Goal: Task Accomplishment & Management: Manage account settings

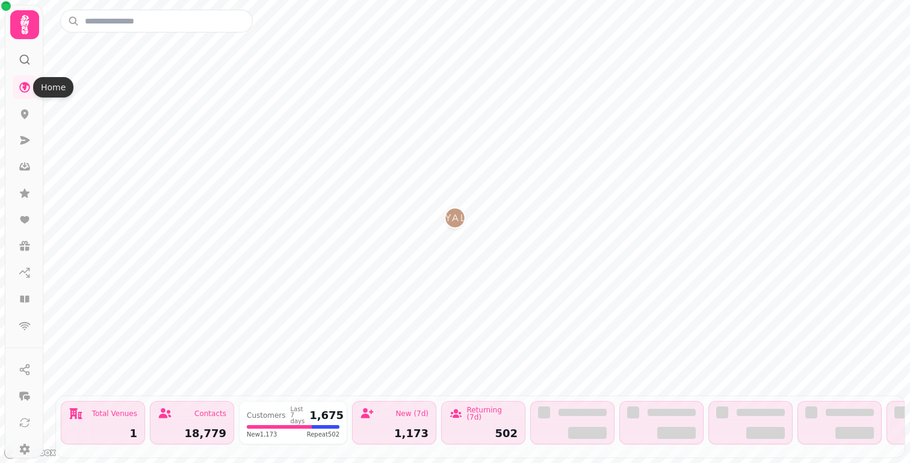
click at [19, 19] on icon at bounding box center [25, 25] width 24 height 24
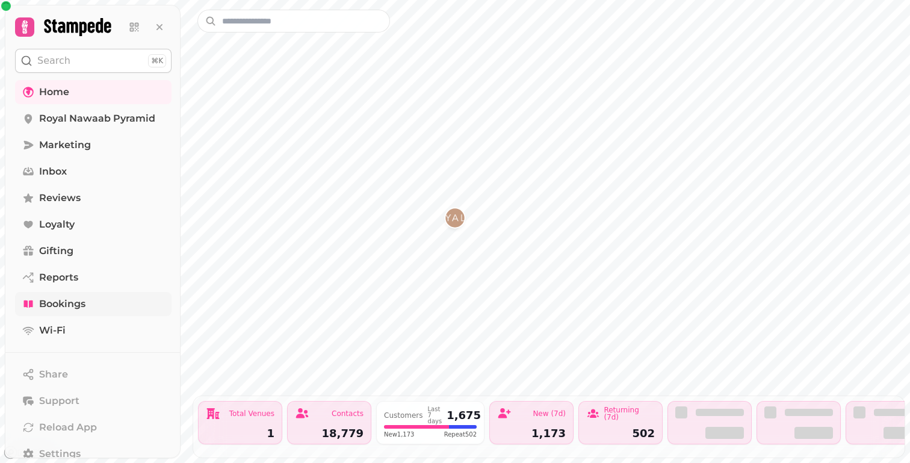
click at [44, 306] on span "Bookings" at bounding box center [62, 304] width 46 height 14
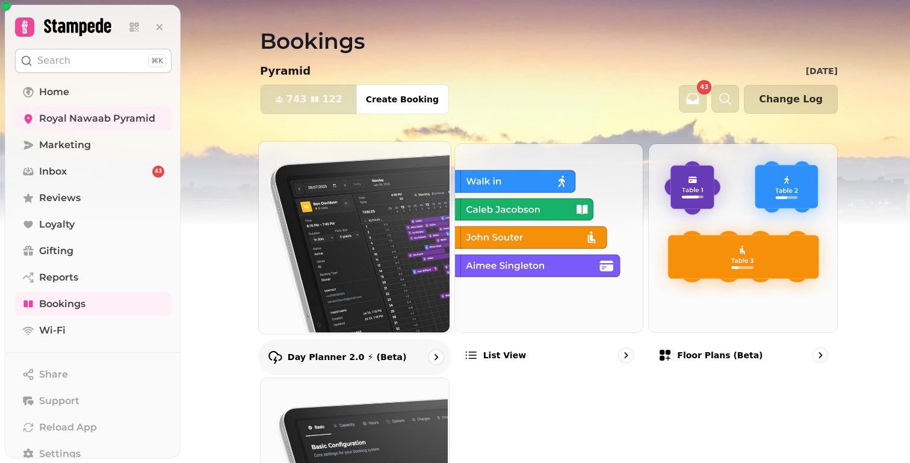
click at [347, 178] on img at bounding box center [354, 236] width 192 height 192
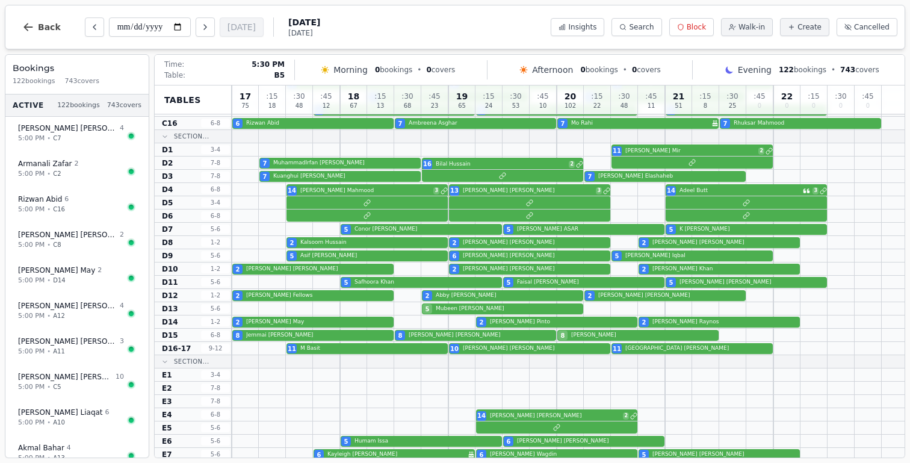
scroll to position [628, 0]
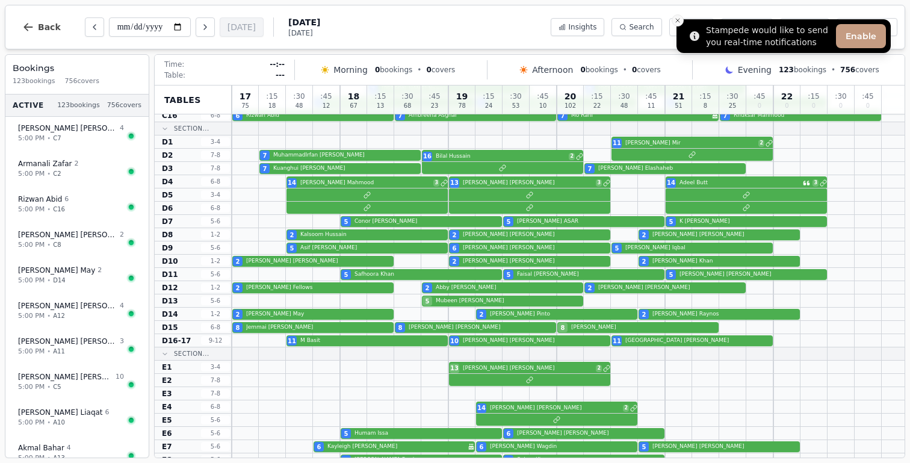
click at [676, 23] on icon "Close toast" at bounding box center [677, 20] width 7 height 7
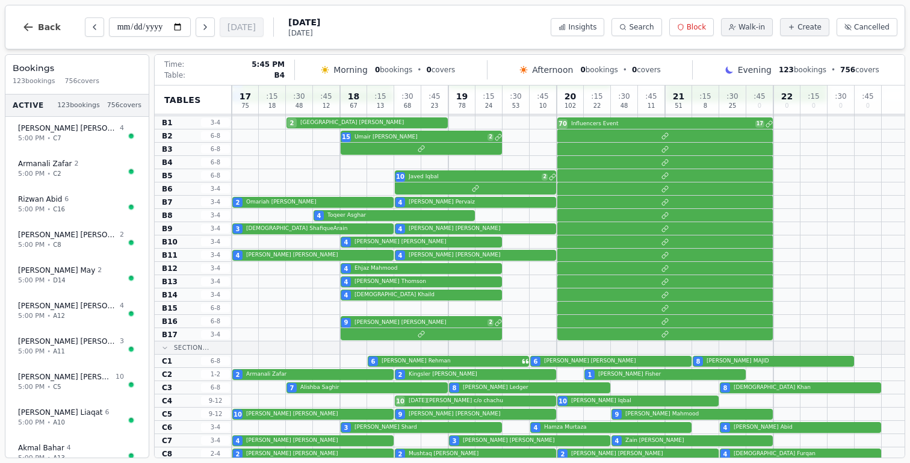
scroll to position [189, 0]
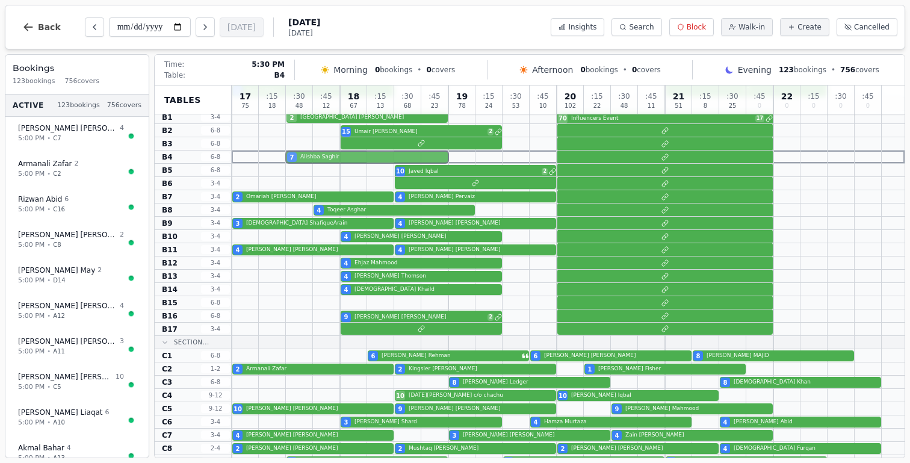
drag, startPoint x: 373, startPoint y: 385, endPoint x: 377, endPoint y: 156, distance: 228.8
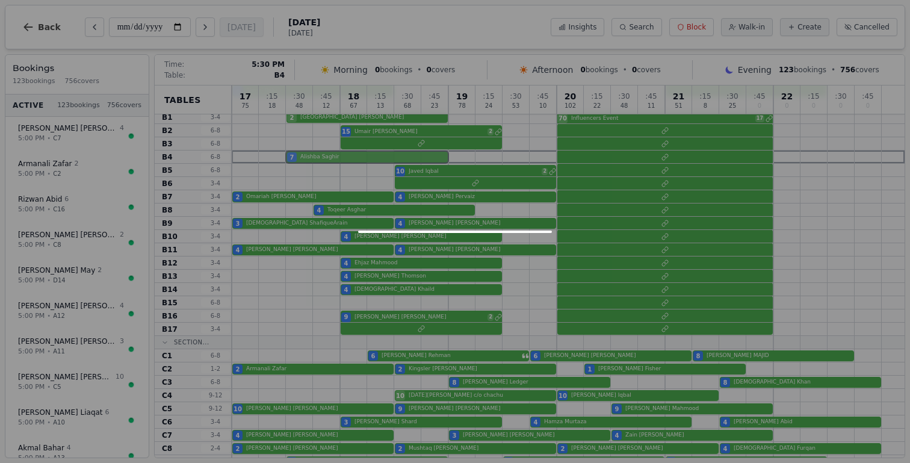
click at [377, 156] on div "17 75 : 15 18 : 30 48 : 45 12 18 67 : 15 13 : 30 68 : 45 23 19 78 : 15 24 : 30 …" at bounding box center [568, 407] width 673 height 1022
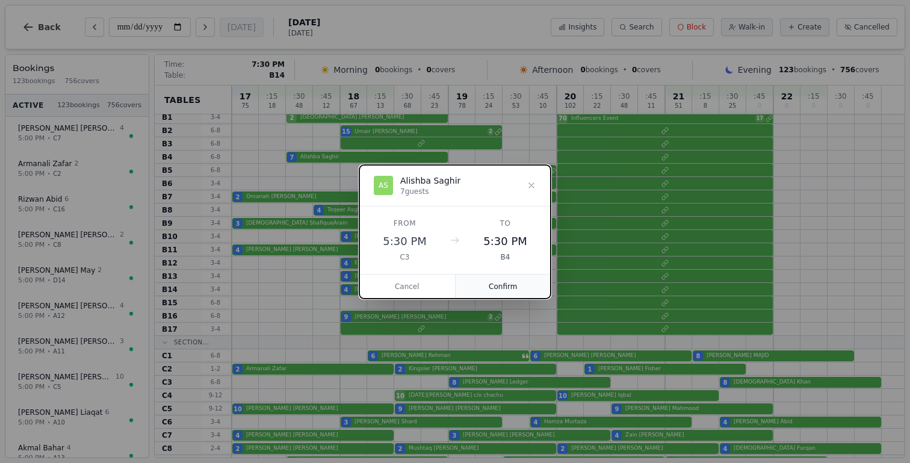
click at [524, 294] on button "Confirm" at bounding box center [504, 287] width 96 height 24
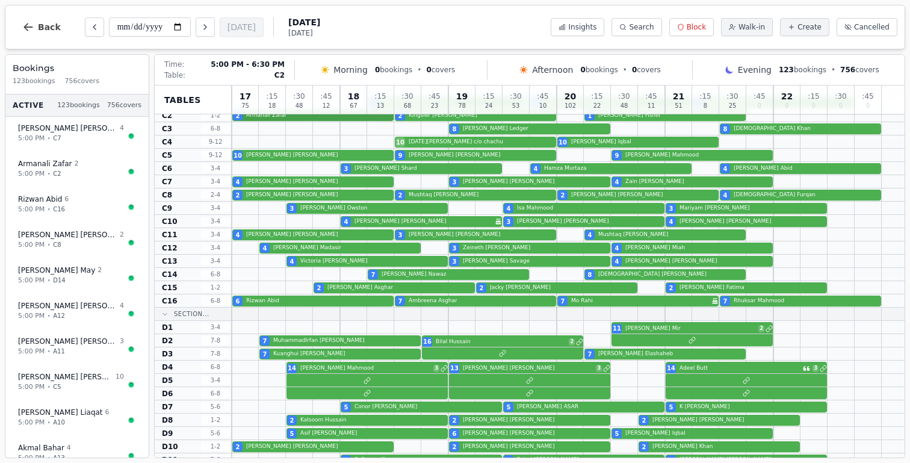
scroll to position [495, 0]
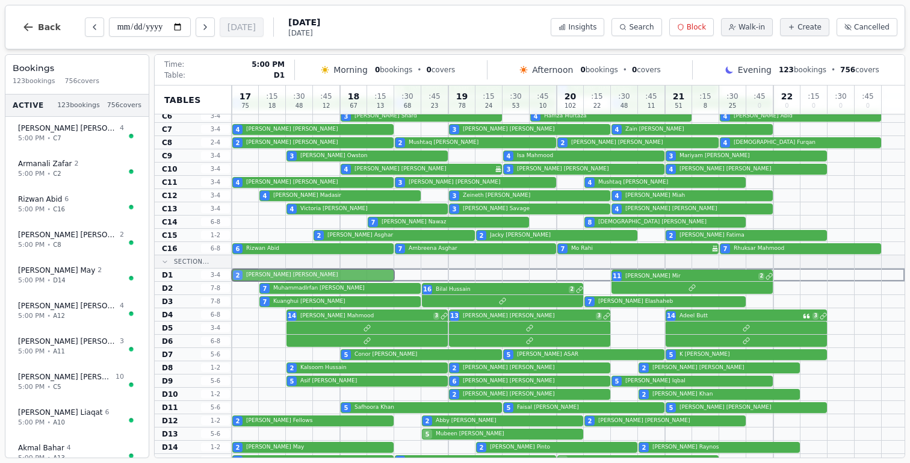
drag, startPoint x: 260, startPoint y: 394, endPoint x: 266, endPoint y: 276, distance: 117.6
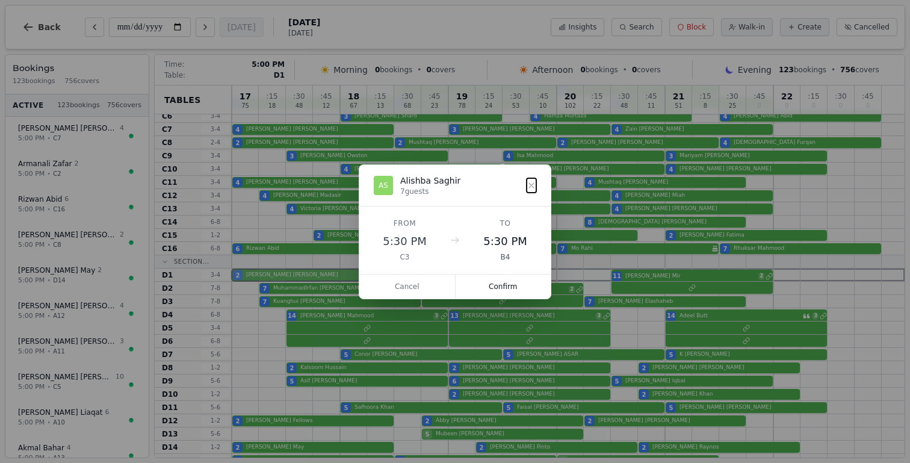
click at [266, 276] on div "17 75 : 15 18 : 30 48 : 45 12 18 67 : 15 13 : 30 68 : 45 23 19 78 : 15 24 : 30 …" at bounding box center [568, 102] width 673 height 1022
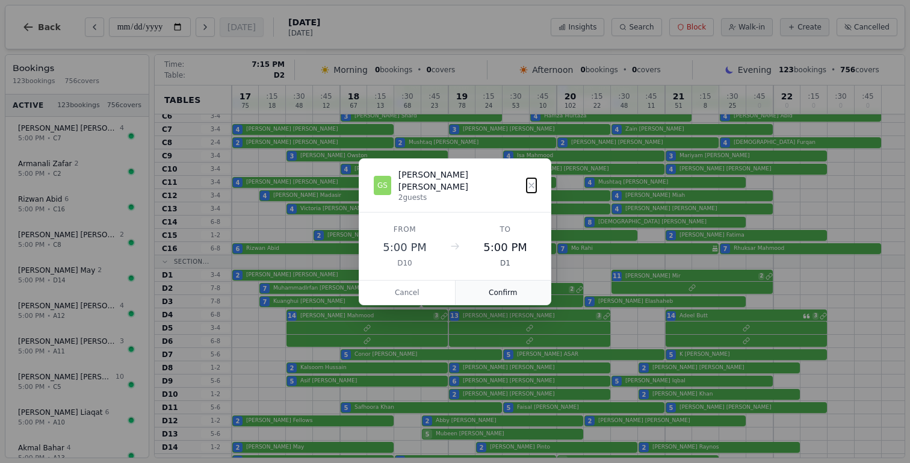
click at [494, 285] on button "Confirm" at bounding box center [504, 293] width 96 height 24
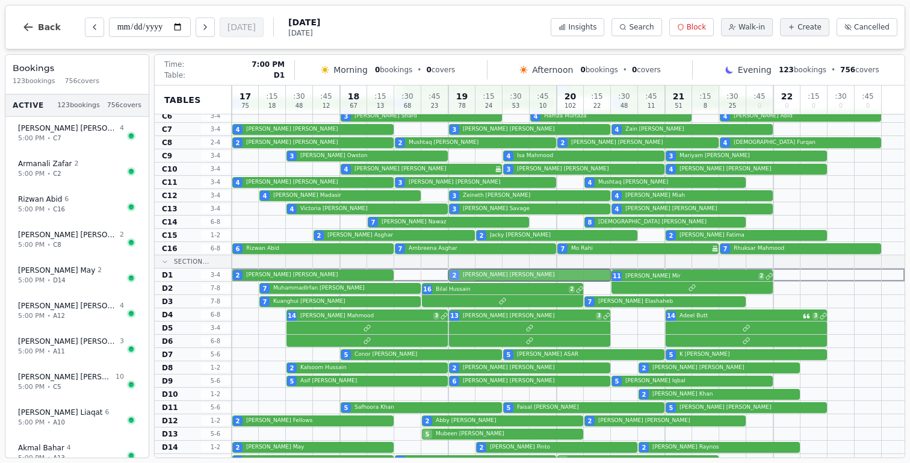
drag, startPoint x: 470, startPoint y: 391, endPoint x: 471, endPoint y: 276, distance: 115.6
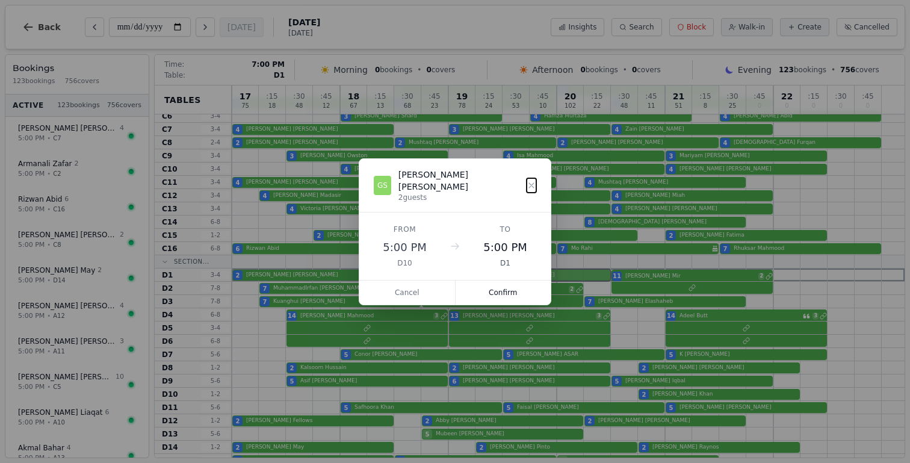
click at [471, 276] on div "17 75 : 15 18 : 30 48 : 45 12 18 67 : 15 13 : 30 68 : 45 23 19 78 : 15 24 : 30 …" at bounding box center [568, 102] width 673 height 1022
click at [537, 293] on button "Confirm" at bounding box center [504, 293] width 96 height 24
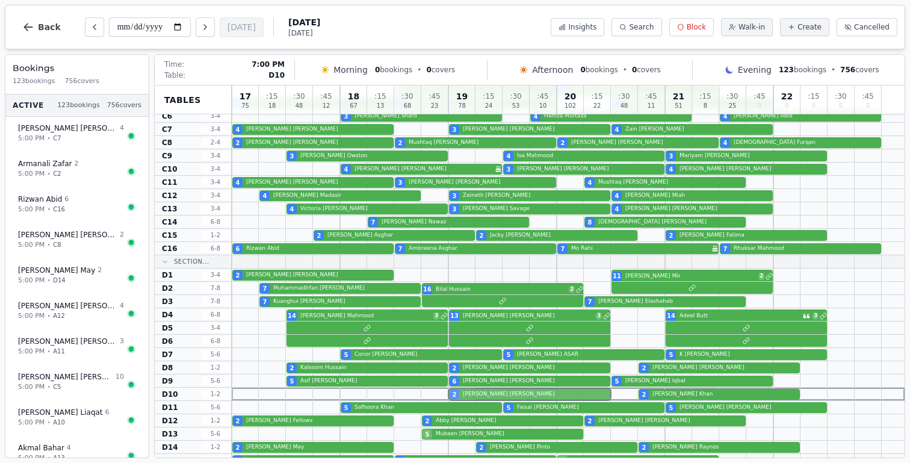
drag, startPoint x: 469, startPoint y: 273, endPoint x: 472, endPoint y: 394, distance: 120.5
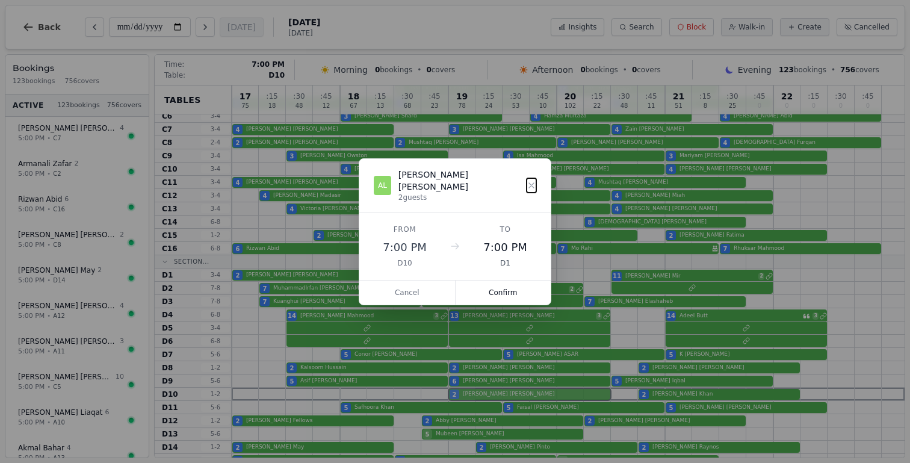
click at [472, 394] on div "17 75 : 15 18 : 30 48 : 45 12 18 67 : 15 13 : 30 68 : 45 23 19 78 : 15 24 : 30 …" at bounding box center [568, 102] width 673 height 1022
click at [482, 281] on button "Confirm" at bounding box center [504, 293] width 96 height 24
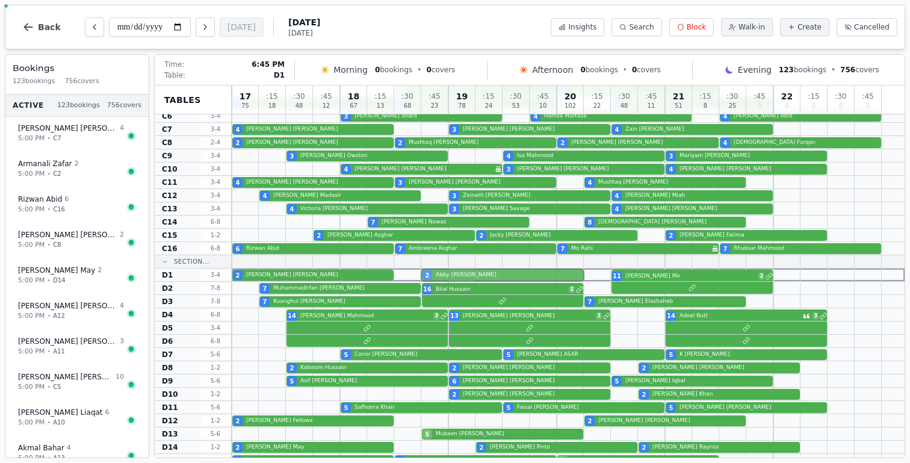
drag, startPoint x: 446, startPoint y: 419, endPoint x: 453, endPoint y: 271, distance: 148.3
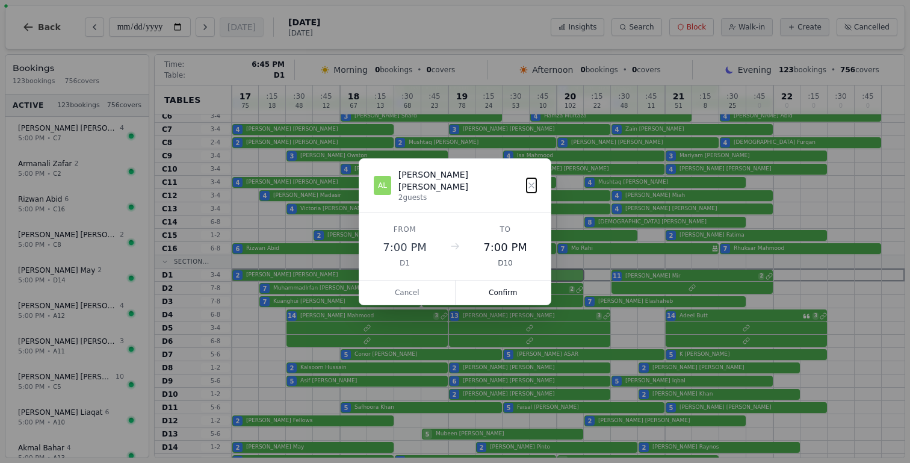
click at [453, 271] on div "17 75 : 15 18 : 30 48 : 45 12 18 67 : 15 13 : 30 68 : 45 23 19 78 : 15 24 : 30 …" at bounding box center [568, 102] width 673 height 1022
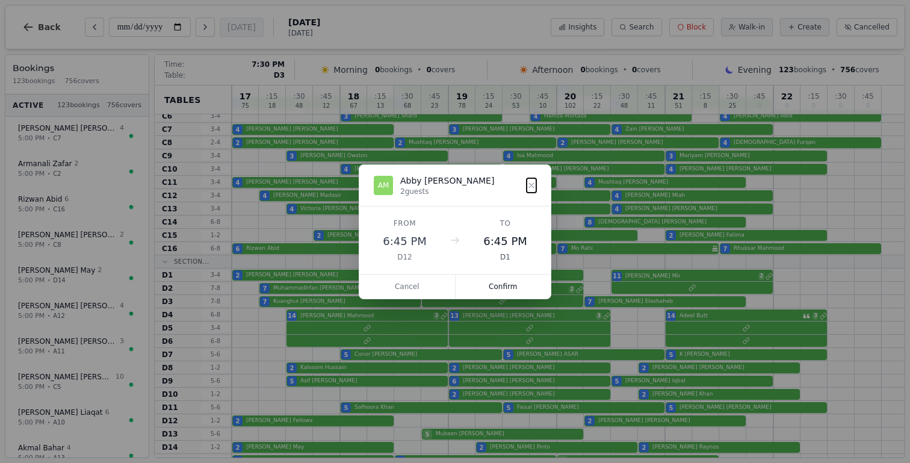
click at [509, 299] on dialog "AM Abby Morris 2 guests From 6:45 PM D12 To 6:45 PM D1 Cancel Confirm" at bounding box center [455, 231] width 193 height 135
click at [510, 292] on button "Confirm" at bounding box center [504, 287] width 96 height 24
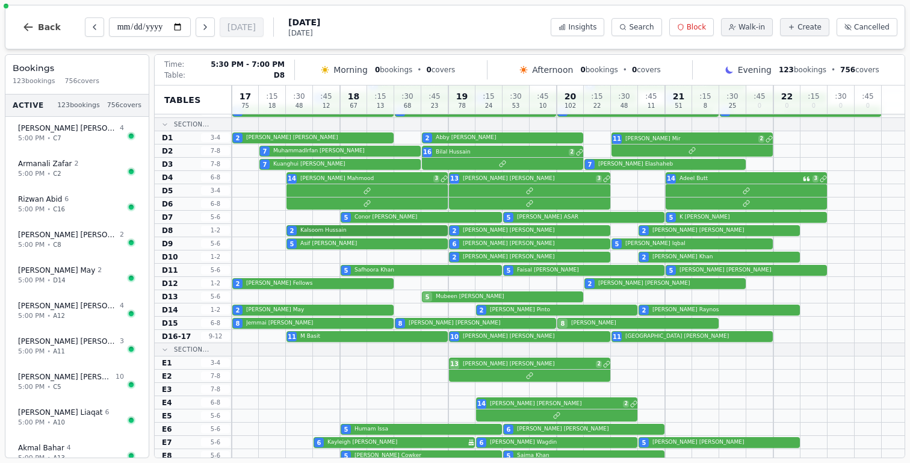
scroll to position [650, 0]
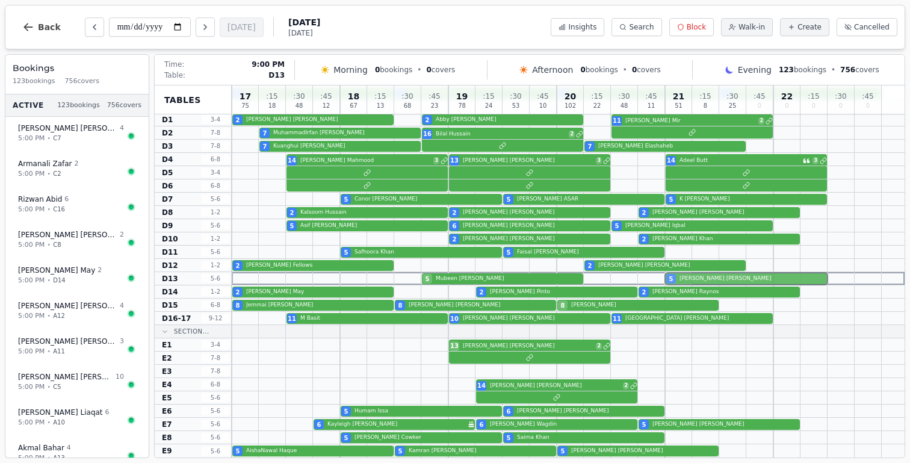
drag, startPoint x: 680, startPoint y: 249, endPoint x: 684, endPoint y: 273, distance: 24.4
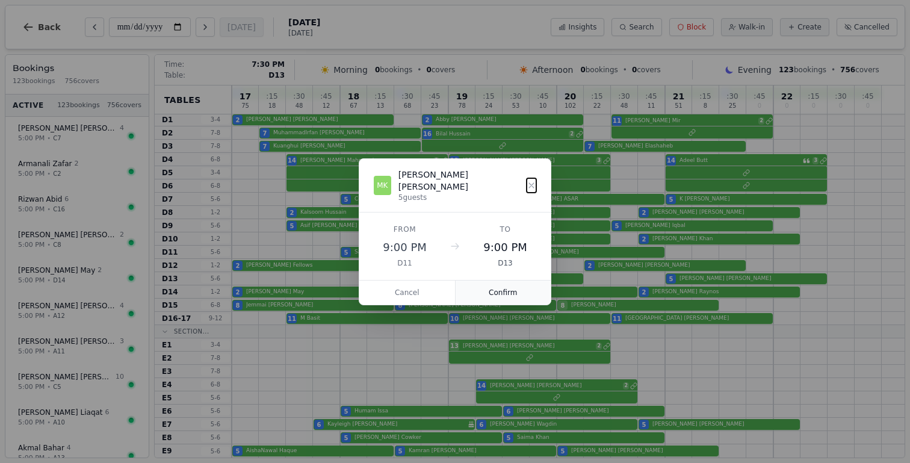
click at [521, 282] on button "Confirm" at bounding box center [504, 293] width 96 height 24
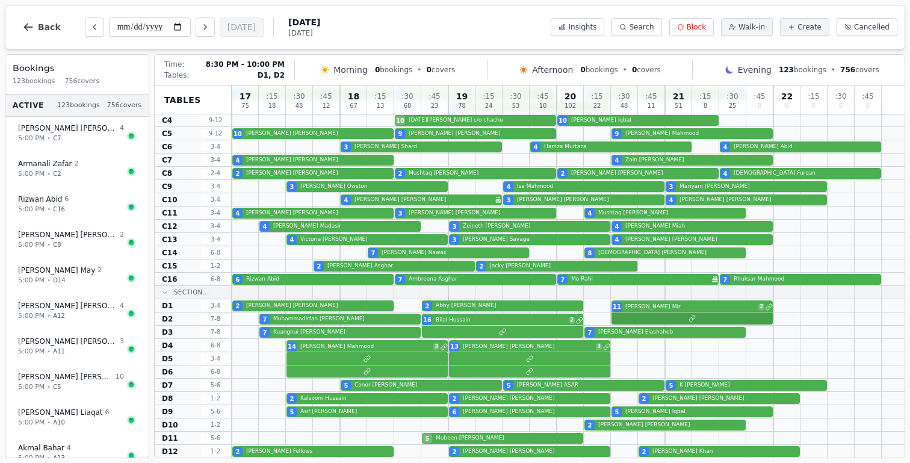
scroll to position [458, 0]
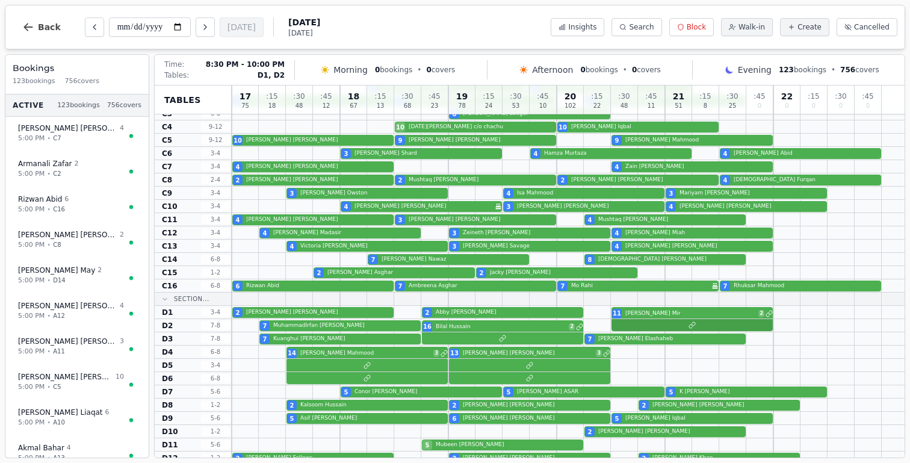
click at [682, 324] on div "7 MuhammadIrfan [PERSON_NAME] 16 [PERSON_NAME] 2" at bounding box center [568, 325] width 673 height 13
select select "****"
select select "**"
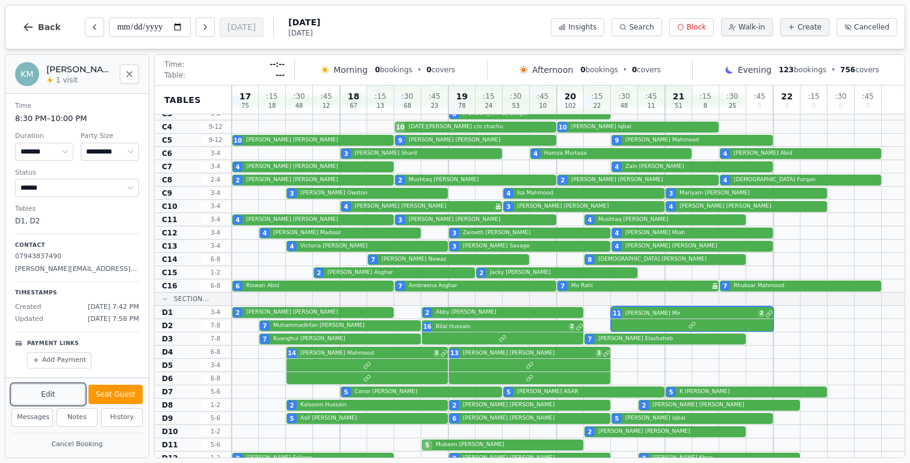
click at [33, 397] on button "Edit" at bounding box center [47, 394] width 73 height 20
select select "**"
select select "****"
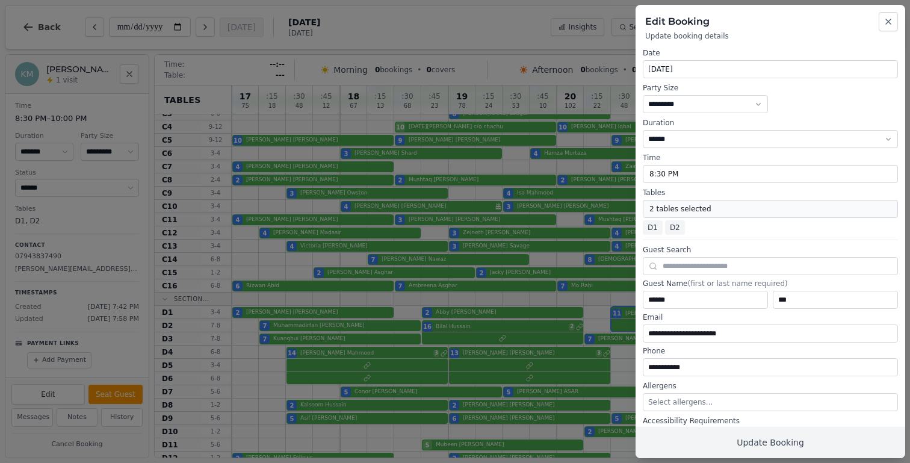
click at [670, 205] on button "2 tables selected" at bounding box center [770, 209] width 255 height 18
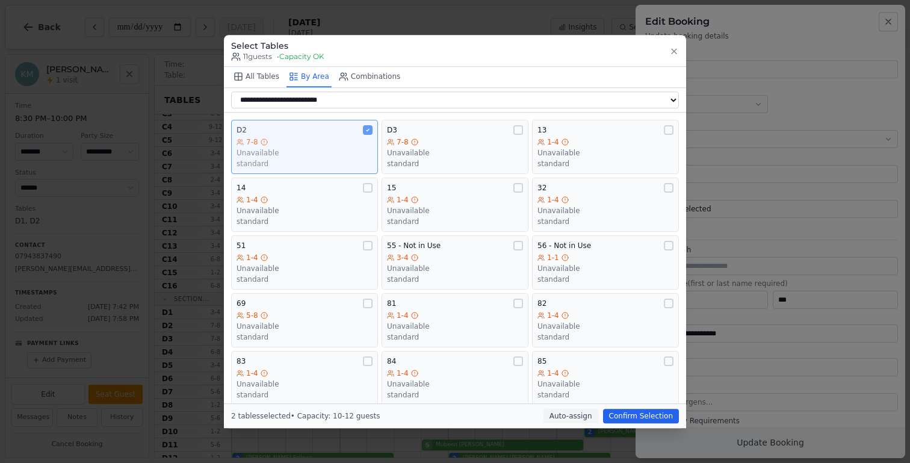
click at [314, 164] on div "standard" at bounding box center [305, 164] width 136 height 10
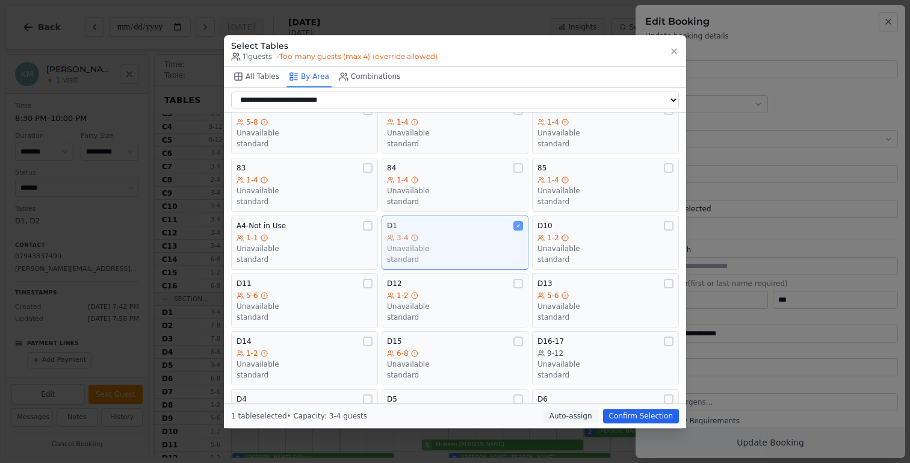
scroll to position [196, 0]
click at [453, 231] on div "D1 3-4 Unavailable standard" at bounding box center [455, 240] width 136 height 43
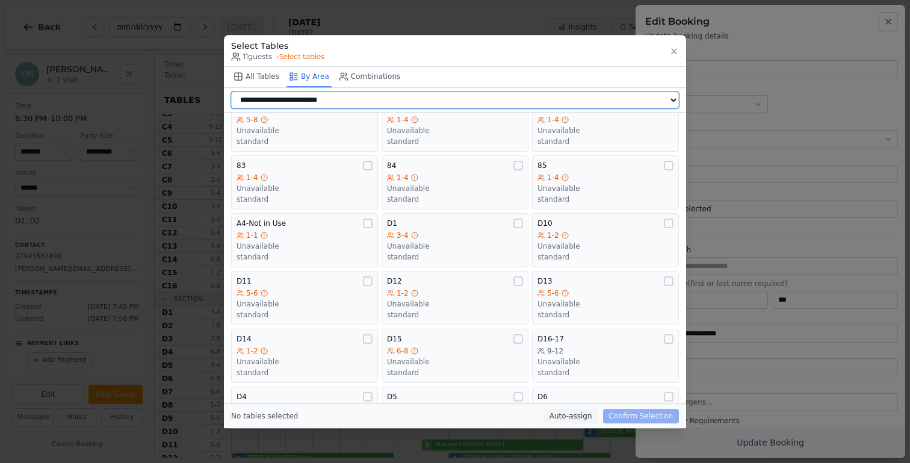
click at [416, 99] on select "**********" at bounding box center [455, 100] width 448 height 17
select select "**********"
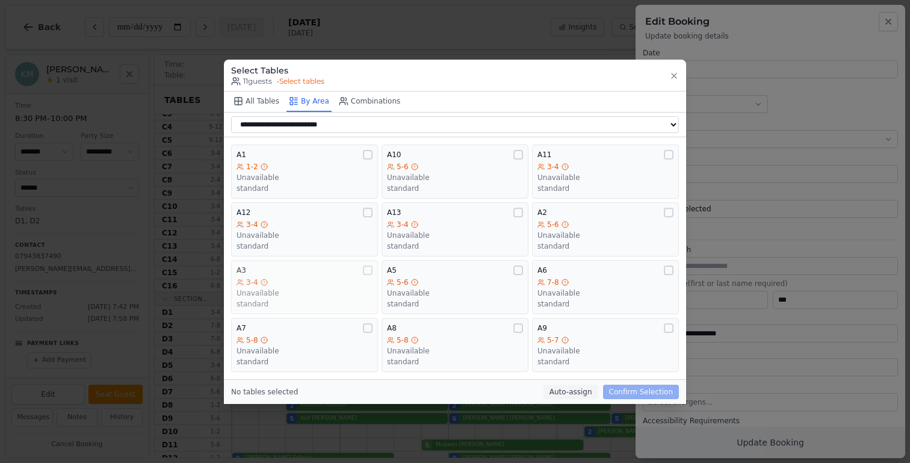
click at [257, 290] on div "Unavailable" at bounding box center [305, 293] width 136 height 10
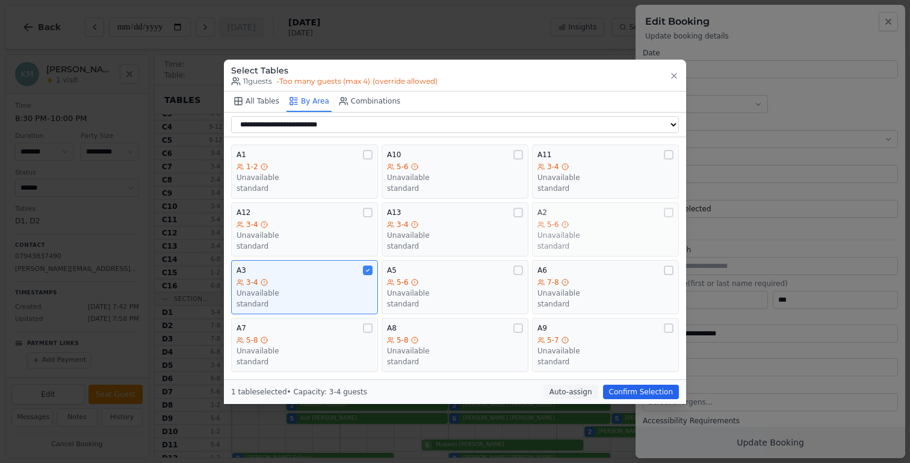
click at [627, 222] on div "5-6" at bounding box center [606, 225] width 136 height 10
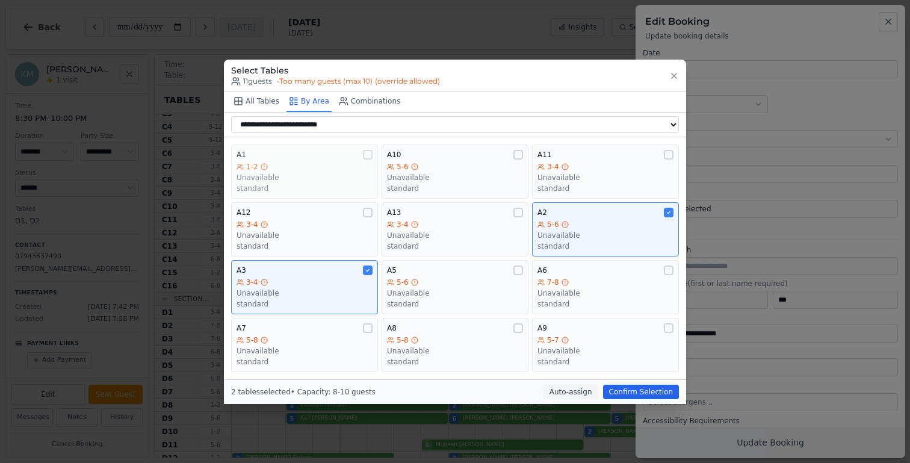
click at [343, 182] on div "Unavailable" at bounding box center [305, 178] width 136 height 10
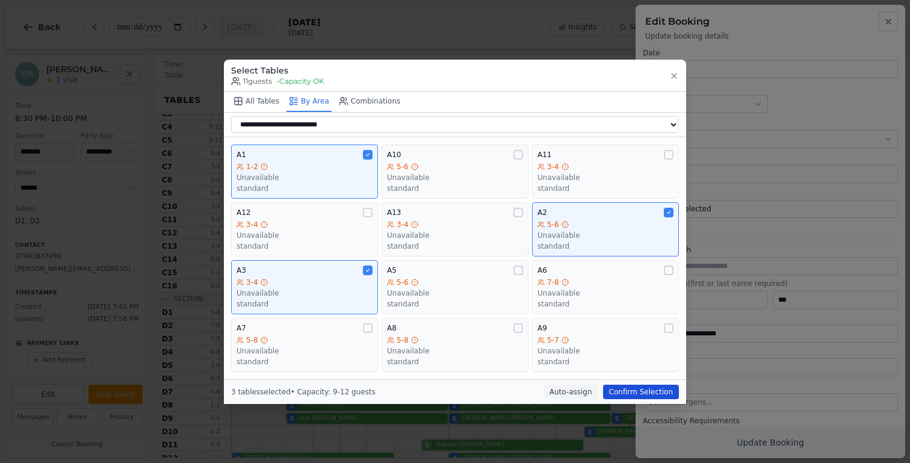
click at [631, 388] on button "Confirm Selection" at bounding box center [641, 392] width 76 height 14
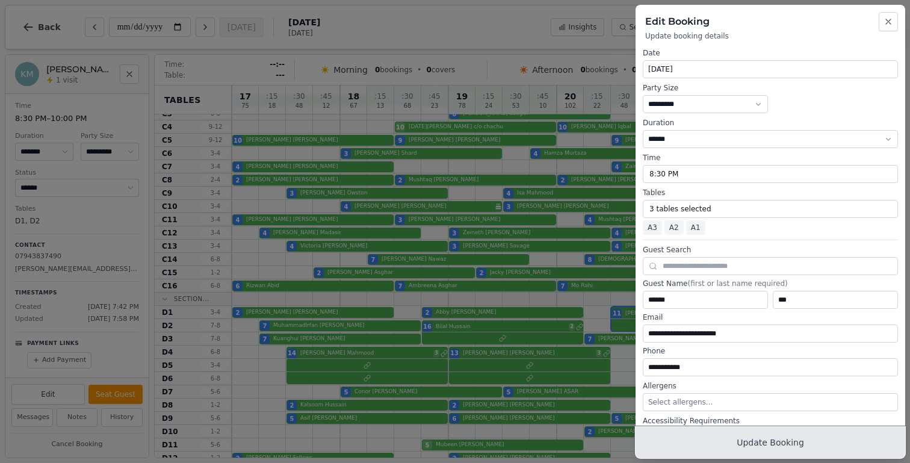
click at [776, 441] on button "Update Booking" at bounding box center [771, 442] width 270 height 31
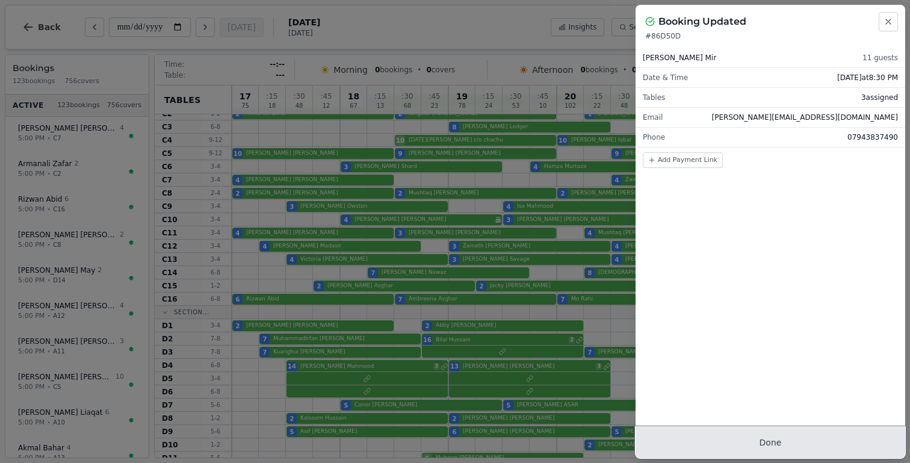
click at [783, 441] on button "Done" at bounding box center [771, 442] width 270 height 31
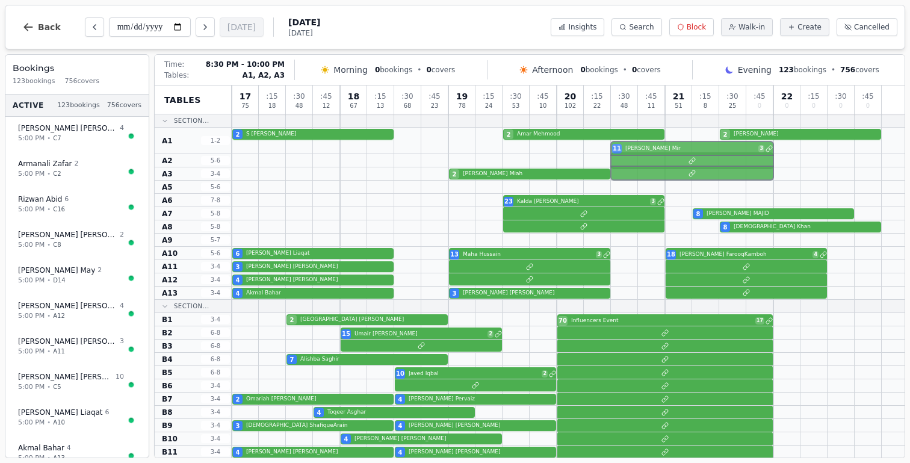
click at [667, 157] on div at bounding box center [568, 160] width 673 height 13
select select "****"
select select "**"
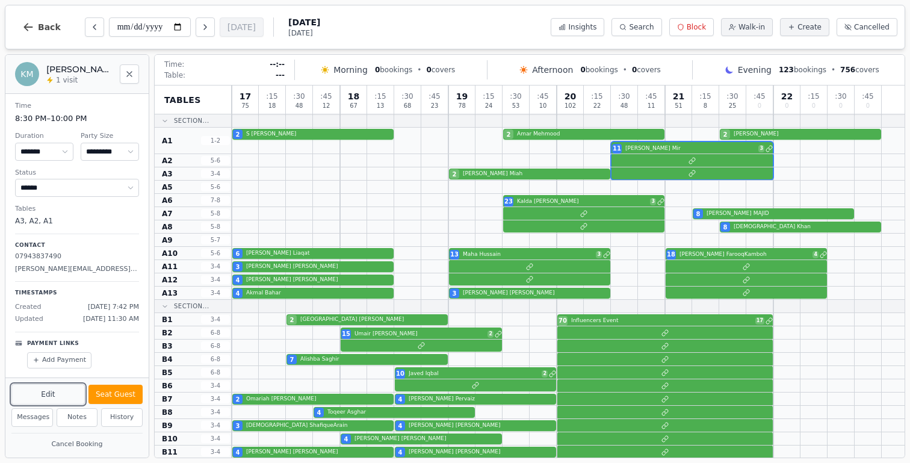
click at [33, 399] on button "Edit" at bounding box center [47, 394] width 73 height 20
select select "**"
select select "****"
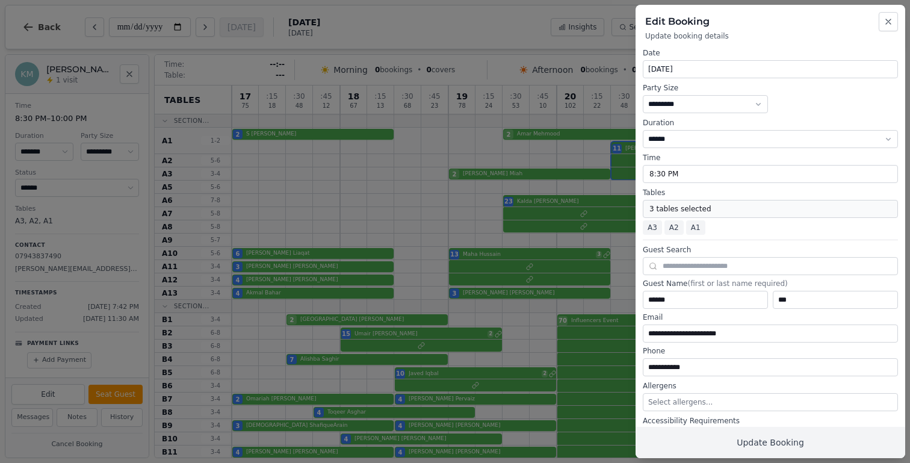
click at [650, 207] on button "3 tables selected" at bounding box center [770, 209] width 255 height 18
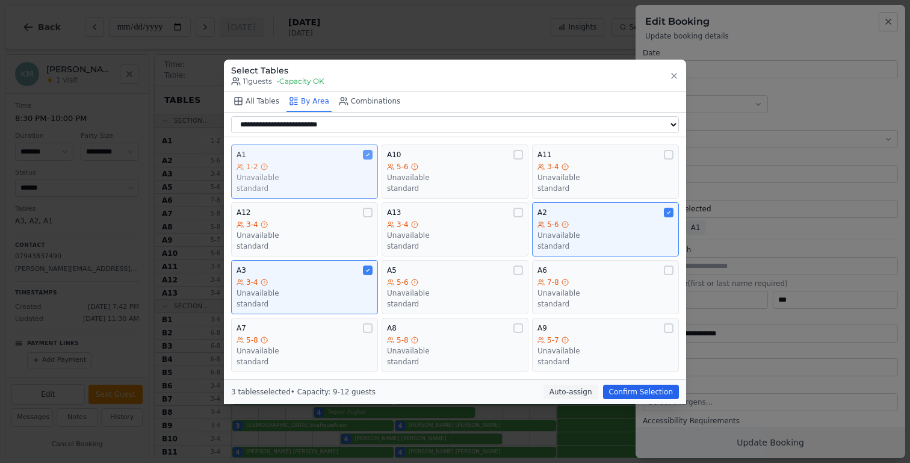
click at [339, 177] on div "Unavailable" at bounding box center [305, 178] width 136 height 10
click at [636, 393] on button "Confirm Selection" at bounding box center [641, 392] width 76 height 14
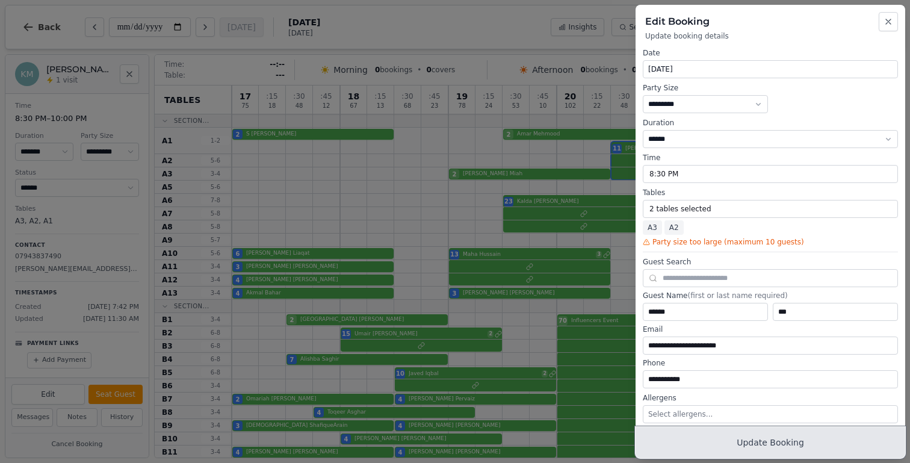
click at [773, 435] on button "Update Booking" at bounding box center [771, 442] width 270 height 31
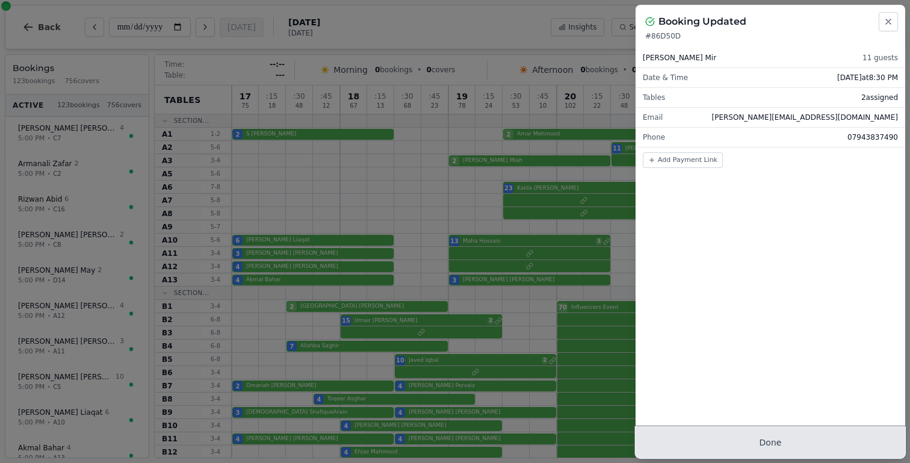
click at [788, 444] on button "Done" at bounding box center [771, 442] width 270 height 31
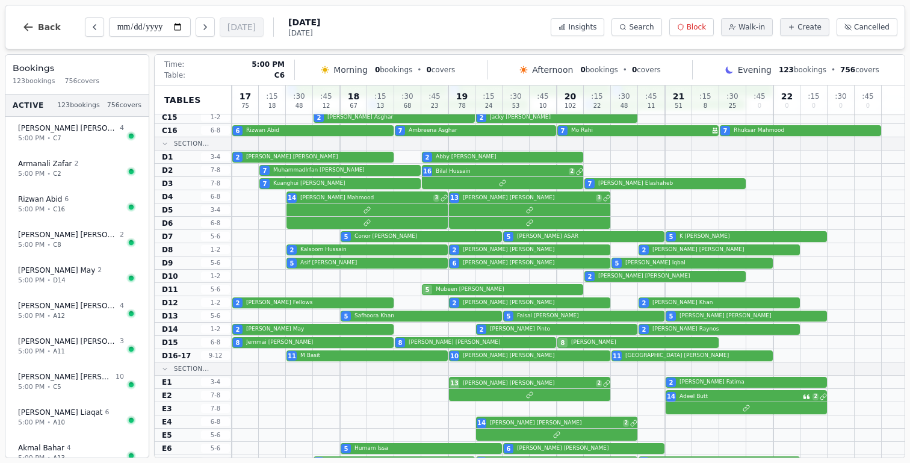
scroll to position [650, 0]
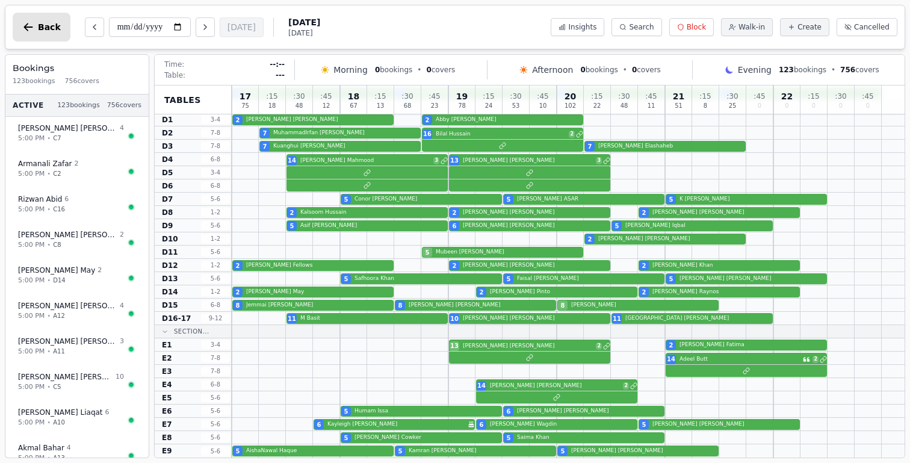
click at [30, 33] on button "Back" at bounding box center [42, 27] width 58 height 29
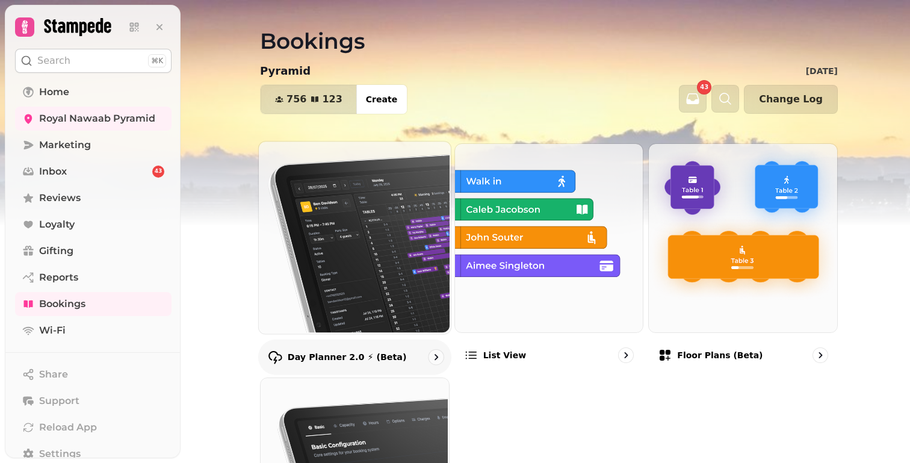
click at [353, 252] on img at bounding box center [354, 236] width 192 height 192
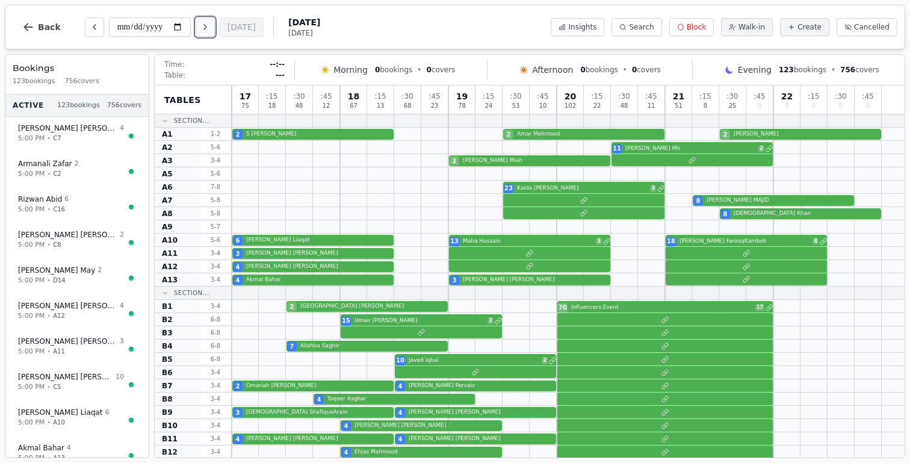
click at [211, 33] on button "Next day" at bounding box center [205, 26] width 19 height 19
type input "**********"
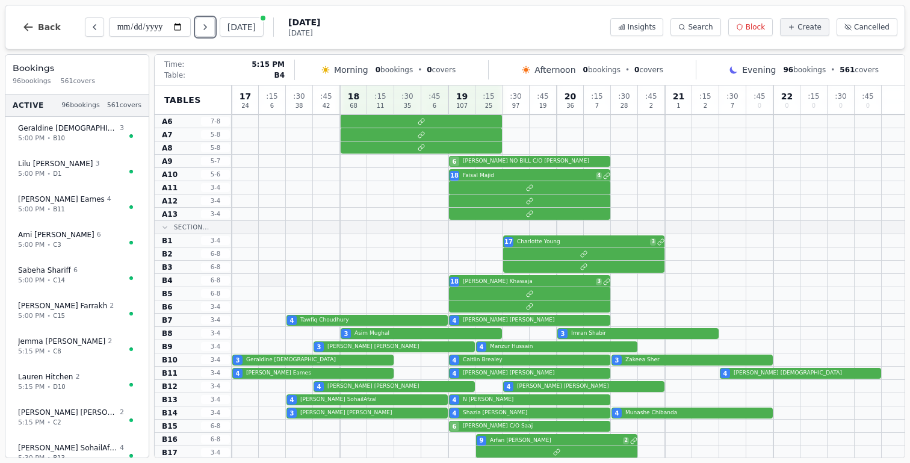
scroll to position [58, 0]
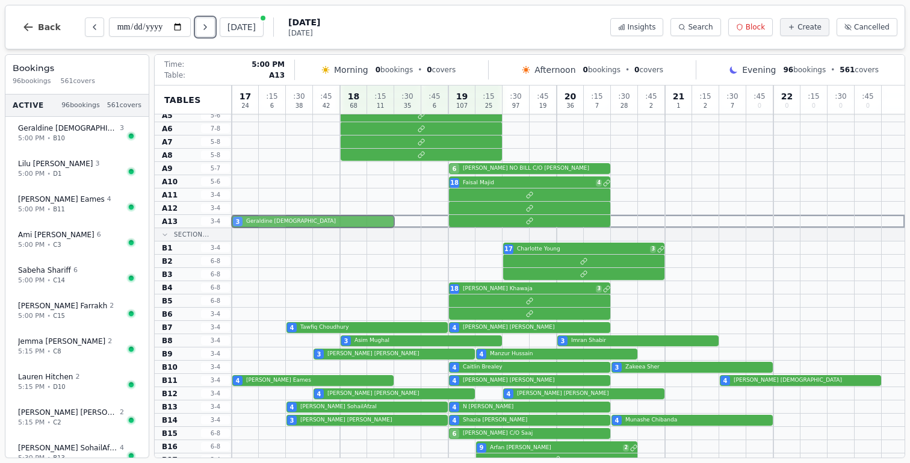
drag, startPoint x: 270, startPoint y: 367, endPoint x: 279, endPoint y: 221, distance: 146.6
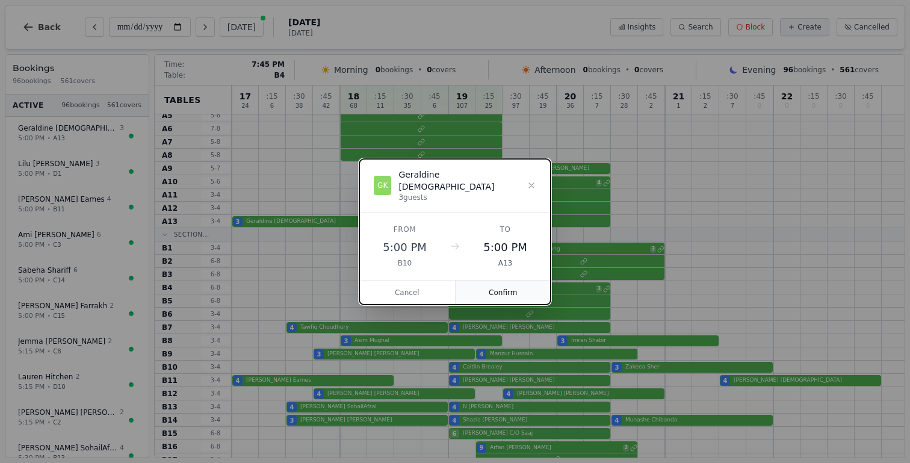
click at [523, 288] on button "Confirm" at bounding box center [504, 293] width 96 height 24
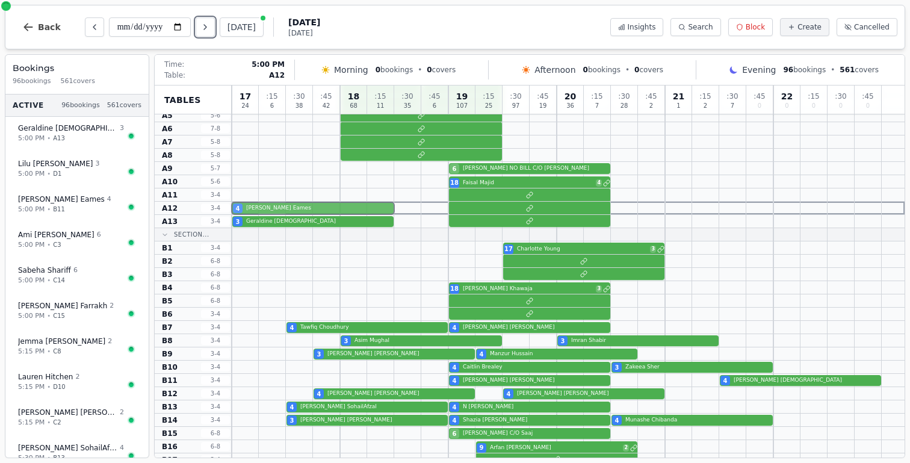
drag, startPoint x: 278, startPoint y: 384, endPoint x: 279, endPoint y: 210, distance: 174.6
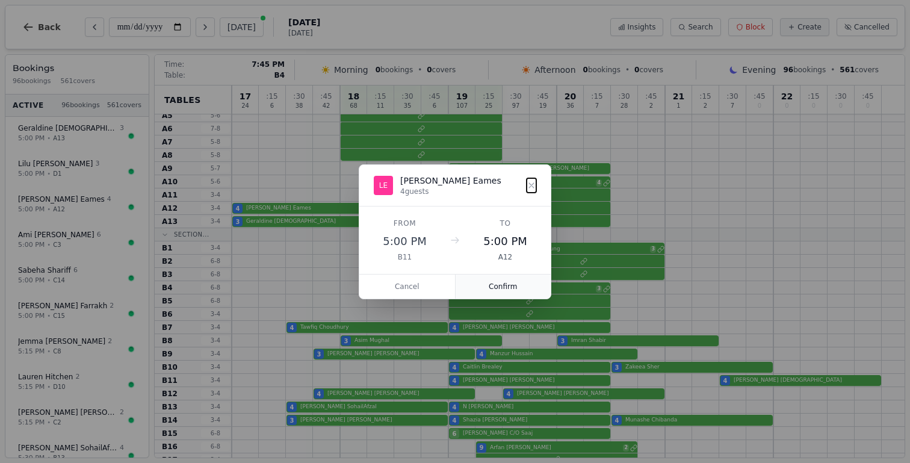
click at [529, 290] on button "Confirm" at bounding box center [504, 287] width 96 height 24
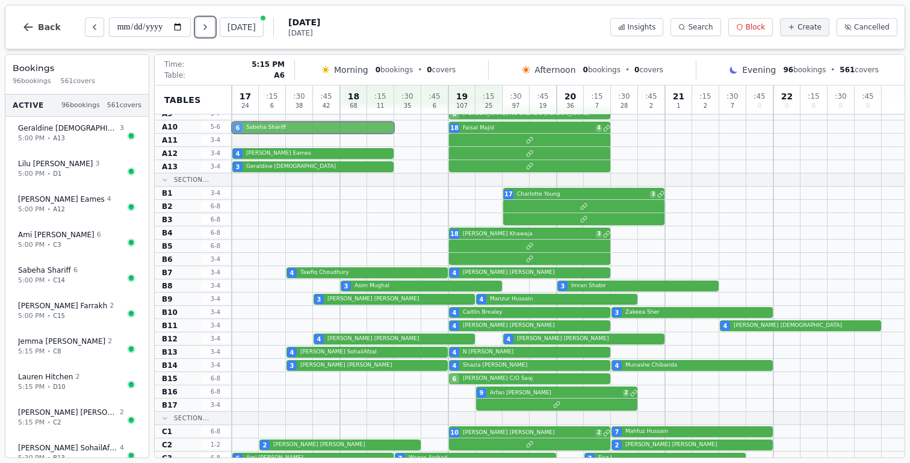
scroll to position [68, 0]
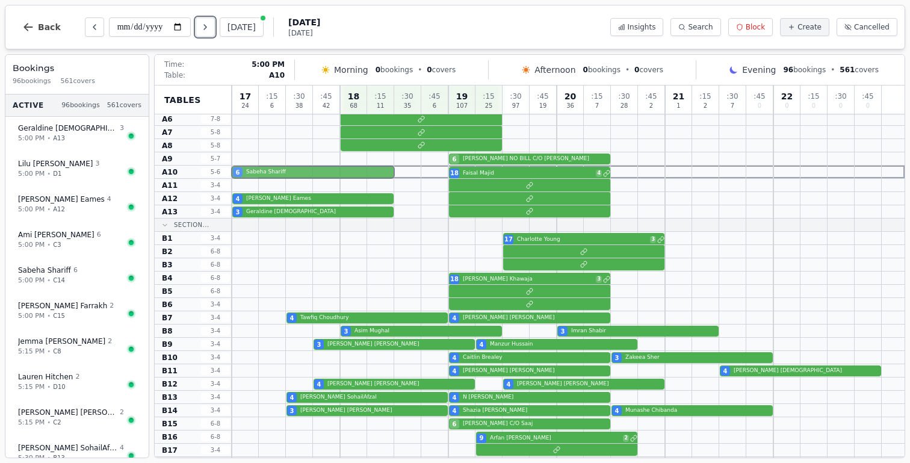
drag, startPoint x: 243, startPoint y: 422, endPoint x: 235, endPoint y: 175, distance: 247.0
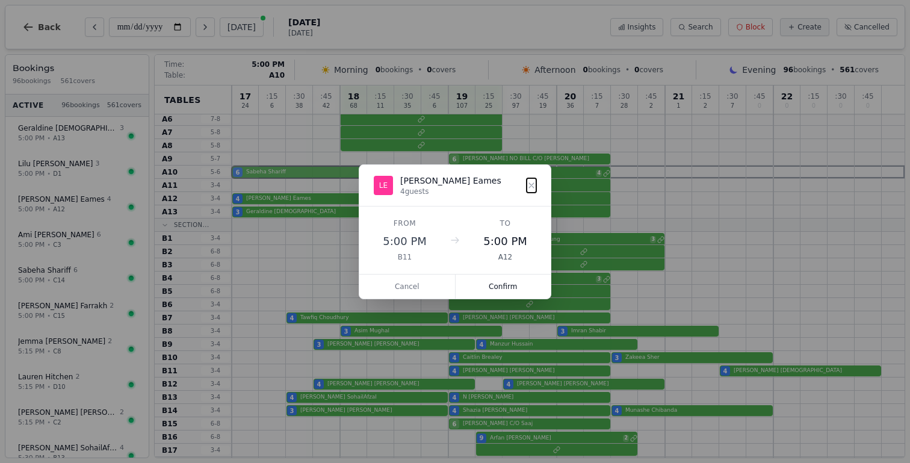
click at [514, 285] on button "Confirm" at bounding box center [504, 287] width 96 height 24
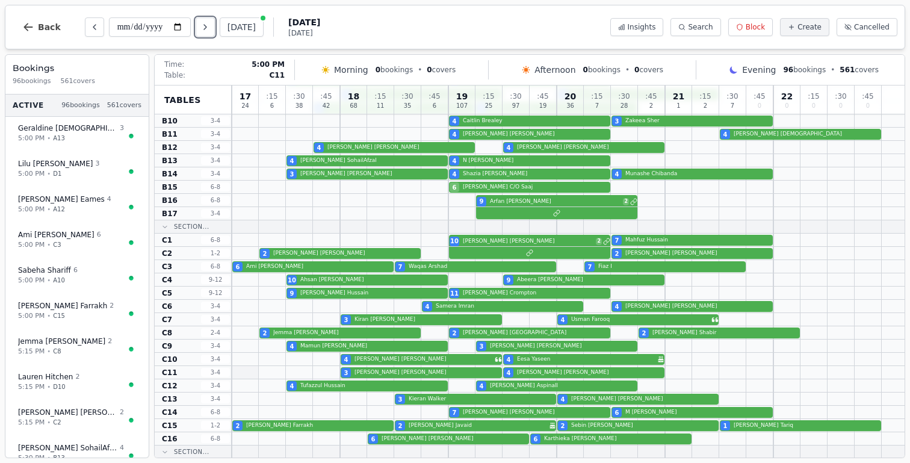
scroll to position [202, 0]
